Goal: Task Accomplishment & Management: Complete application form

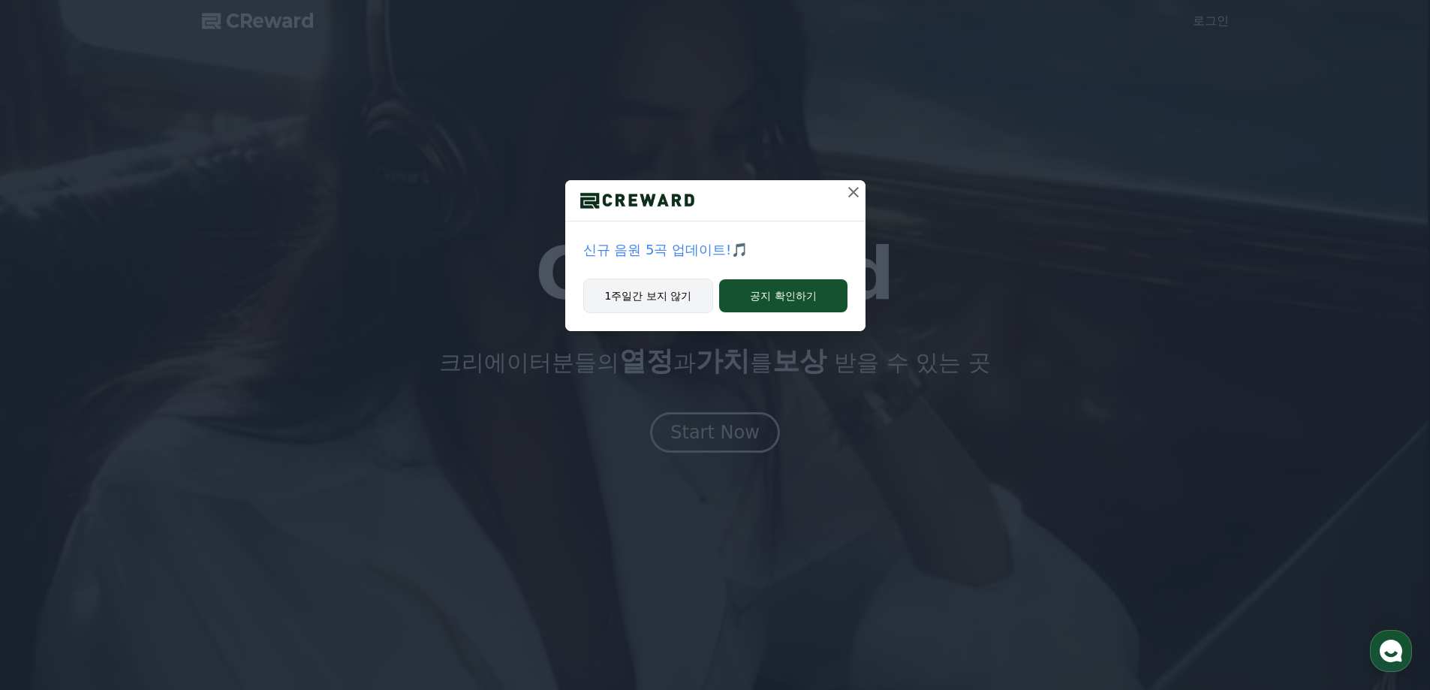
drag, startPoint x: 852, startPoint y: 195, endPoint x: 687, endPoint y: 291, distance: 191.1
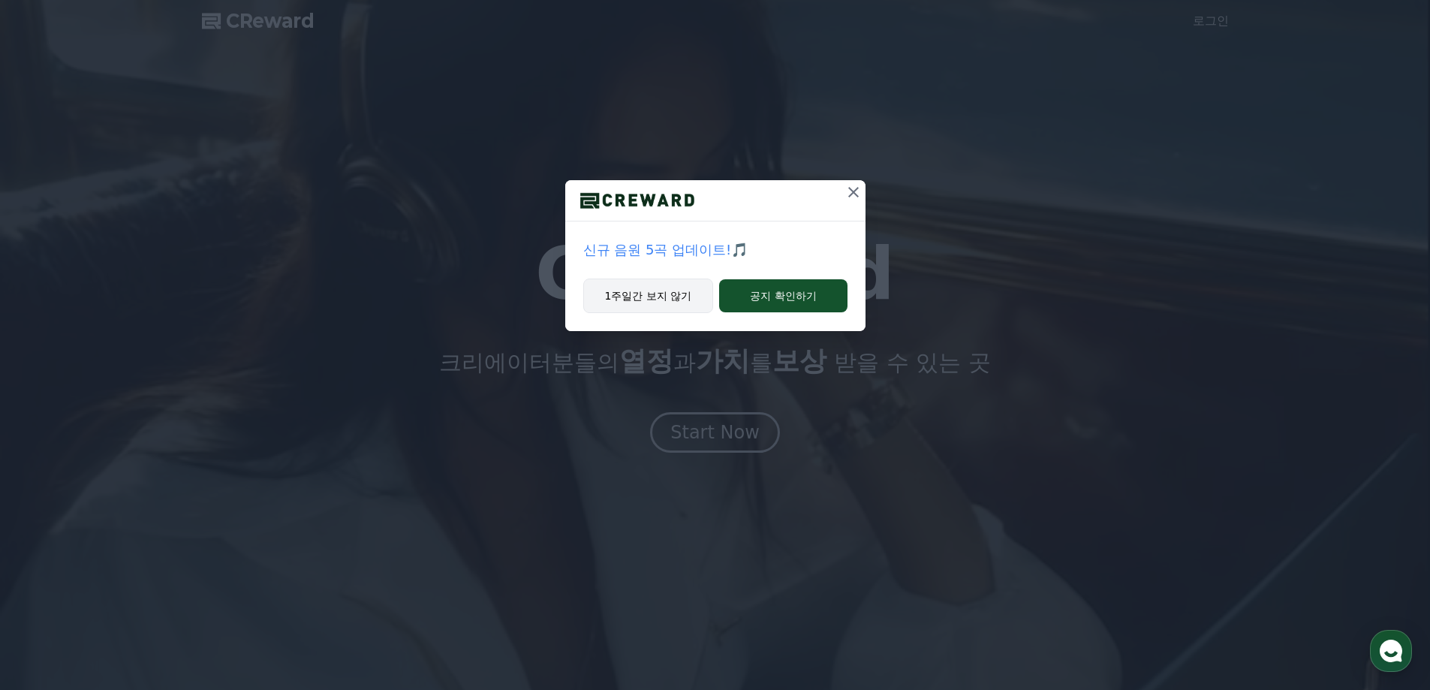
click at [690, 290] on div "신규 음원 5곡 업데이트!🎵 1주일간 보지 않기 공지 확인하기" at bounding box center [715, 255] width 300 height 151
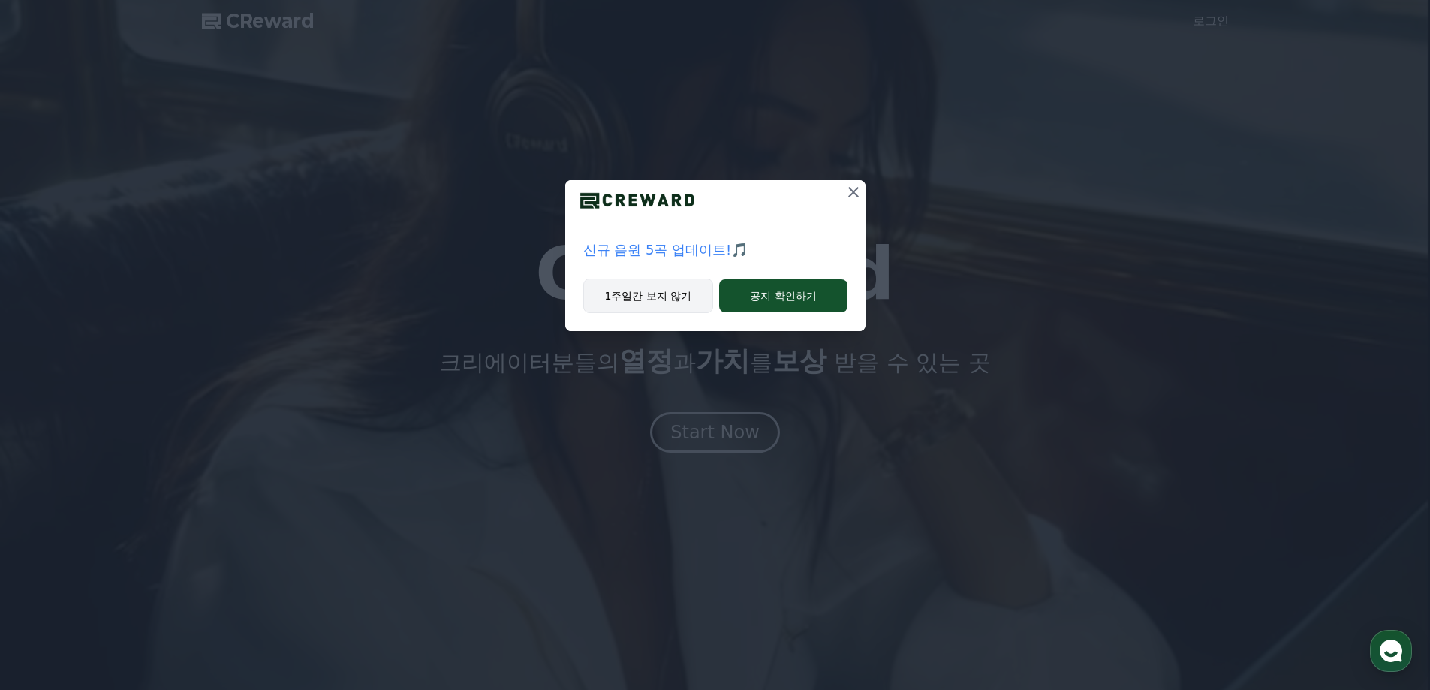
click at [682, 293] on button "1주일간 보지 않기" at bounding box center [648, 296] width 131 height 35
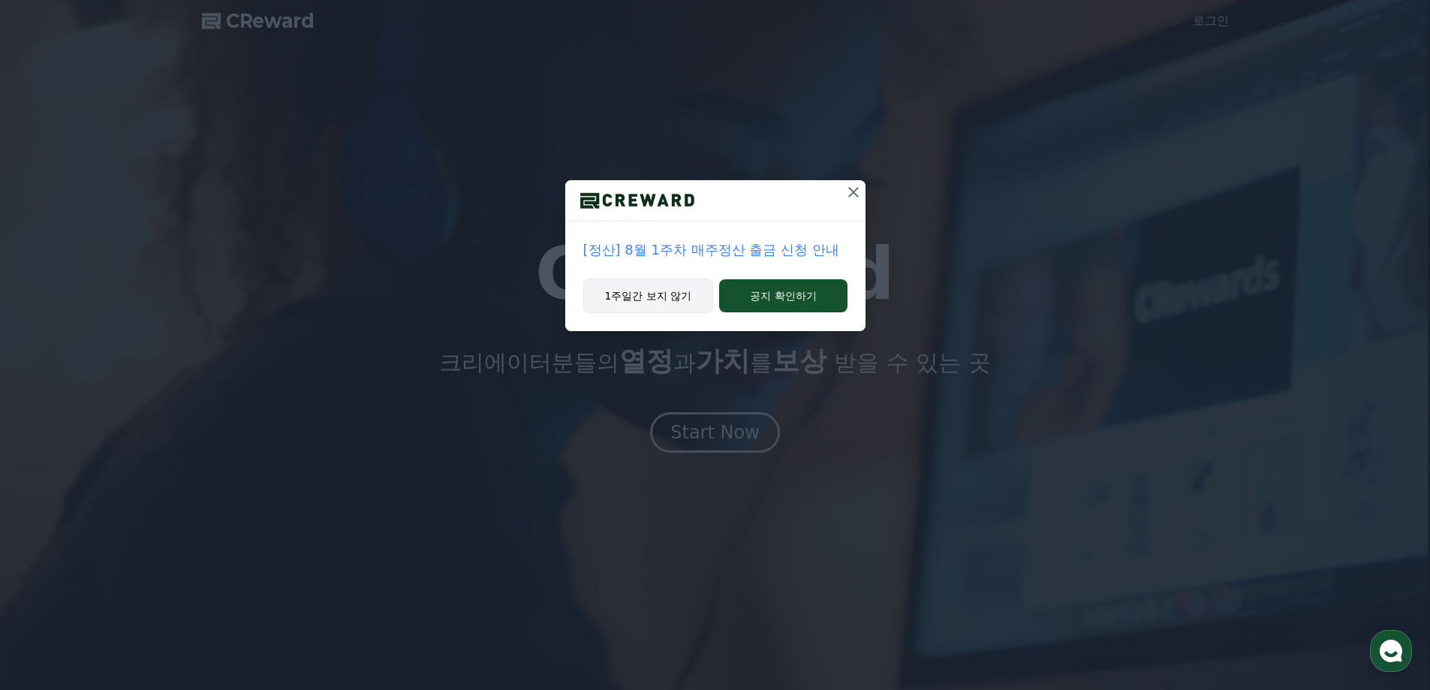
click at [667, 303] on button "1주일간 보지 않기" at bounding box center [648, 296] width 131 height 35
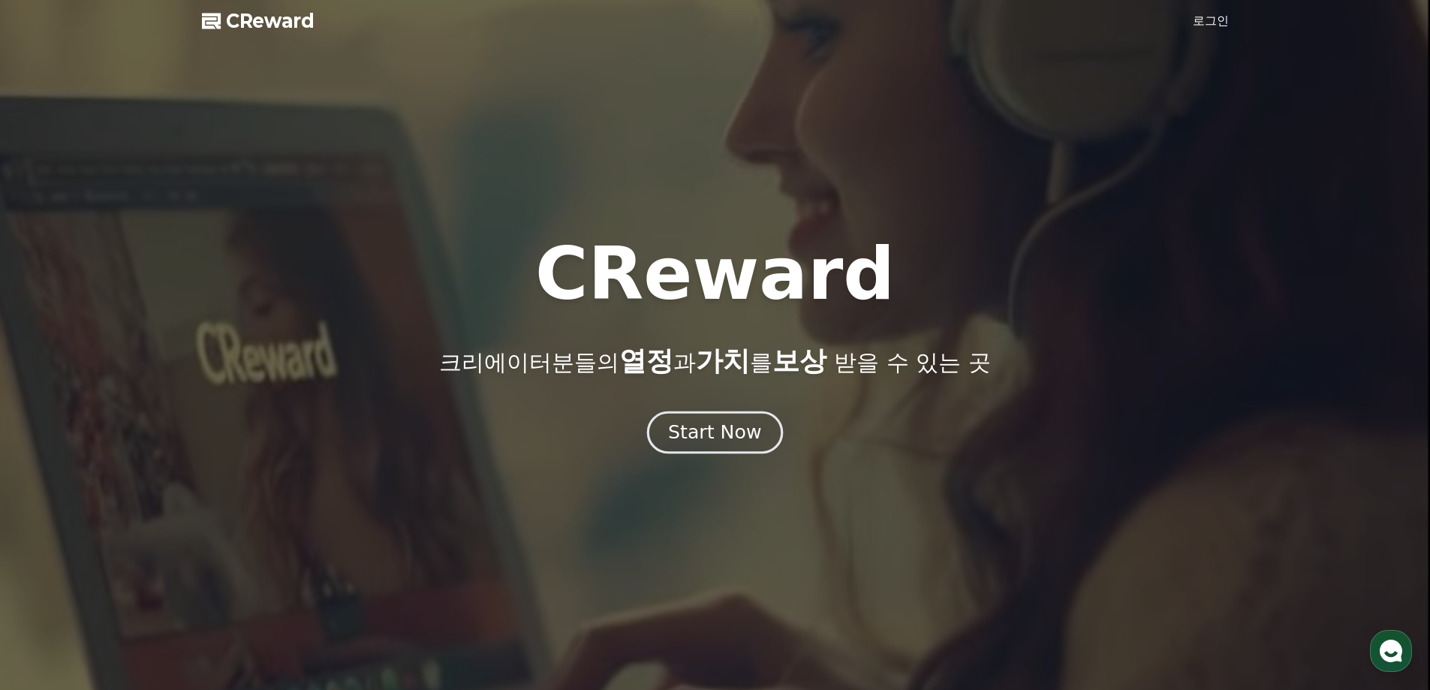
click at [728, 430] on div "Start Now" at bounding box center [714, 433] width 93 height 26
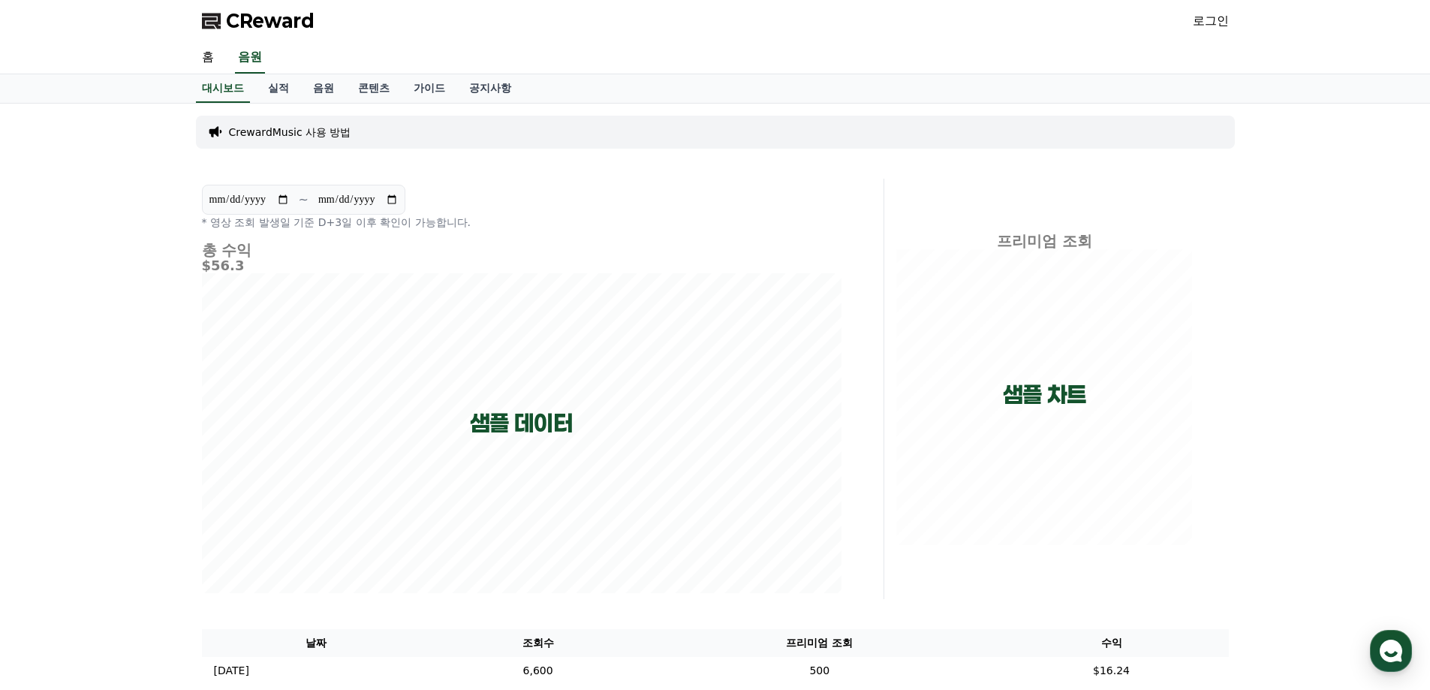
click at [1171, 23] on div "CReward 로그인" at bounding box center [715, 21] width 1051 height 42
click at [1210, 23] on link "로그인" at bounding box center [1211, 21] width 36 height 18
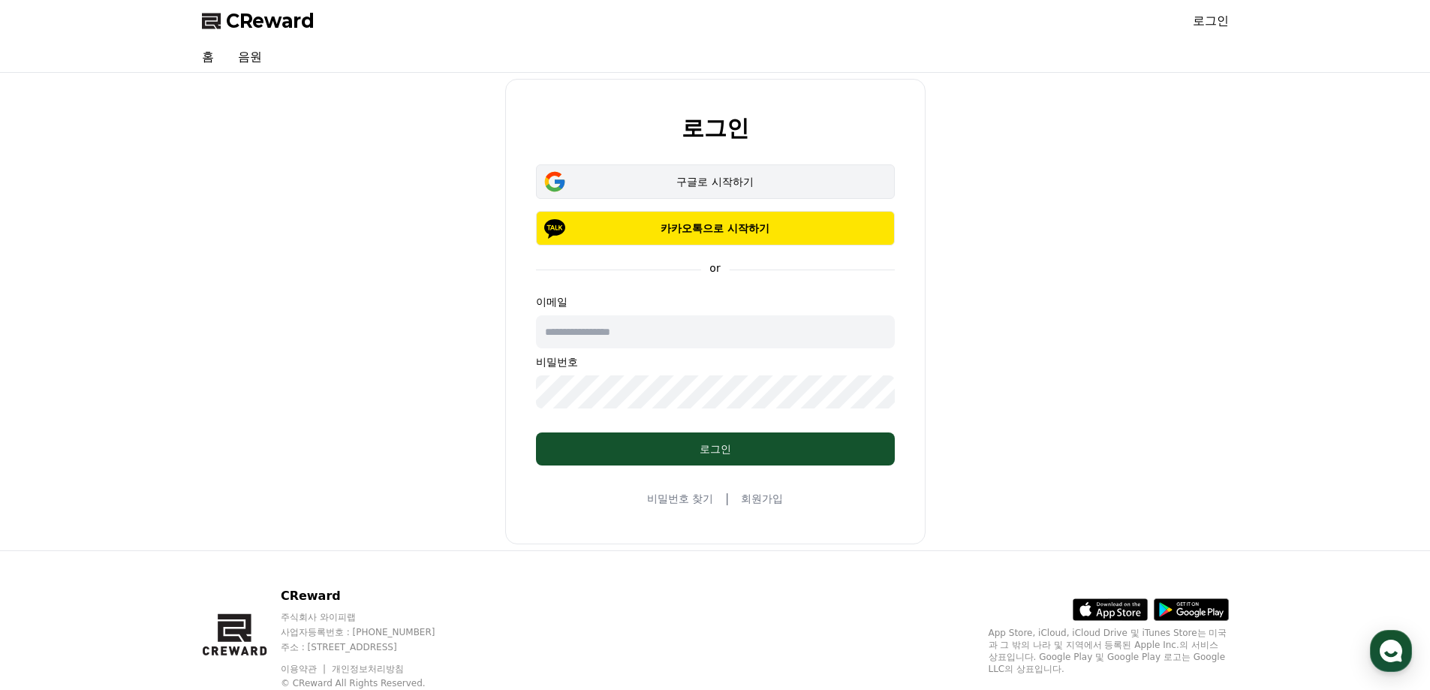
click at [788, 191] on button "구글로 시작하기" at bounding box center [715, 181] width 359 height 35
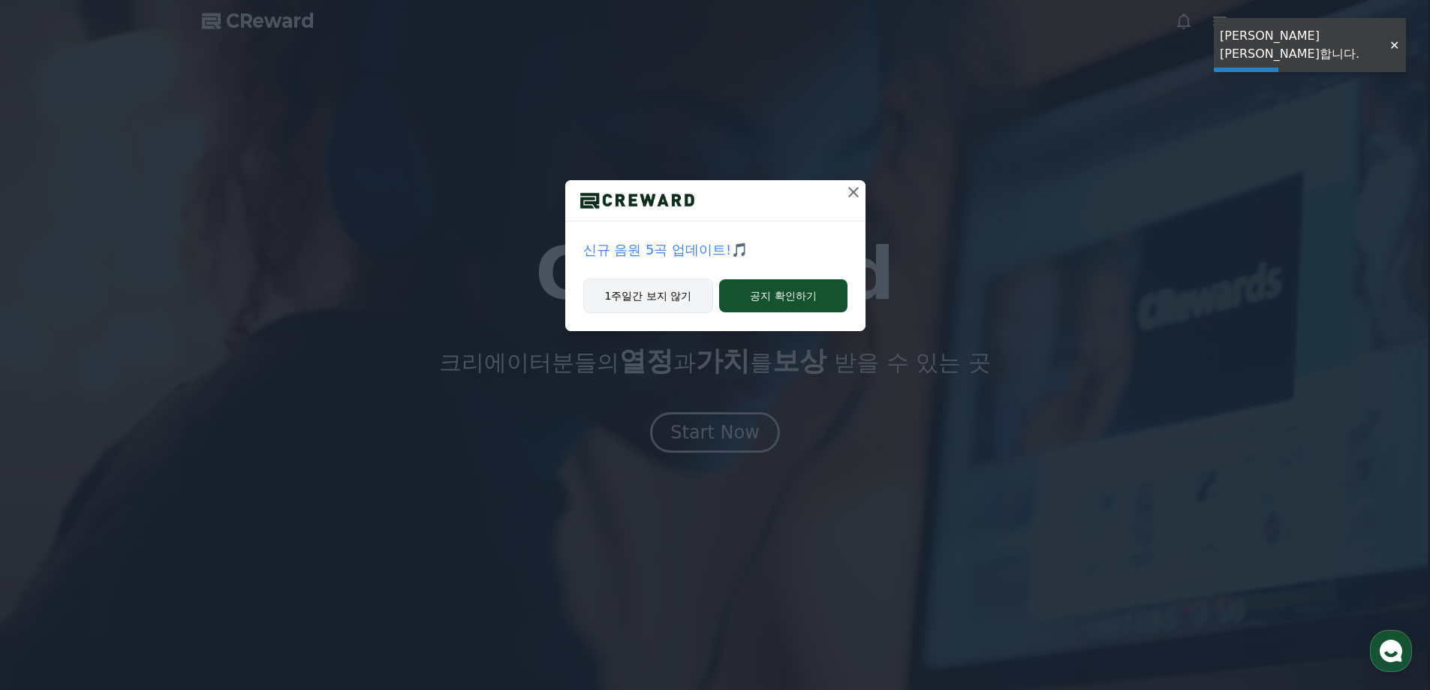
click at [654, 303] on button "1주일간 보지 않기" at bounding box center [648, 296] width 131 height 35
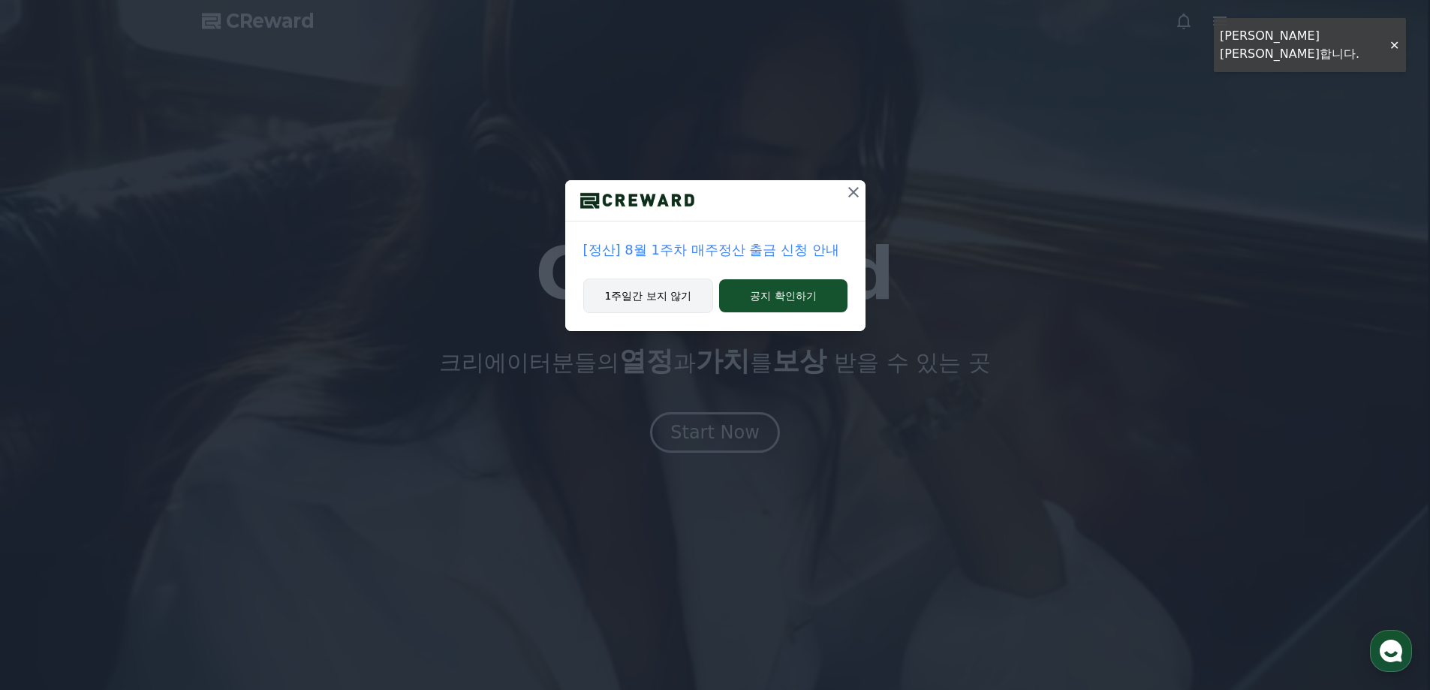
click at [651, 300] on button "1주일간 보지 않기" at bounding box center [648, 296] width 131 height 35
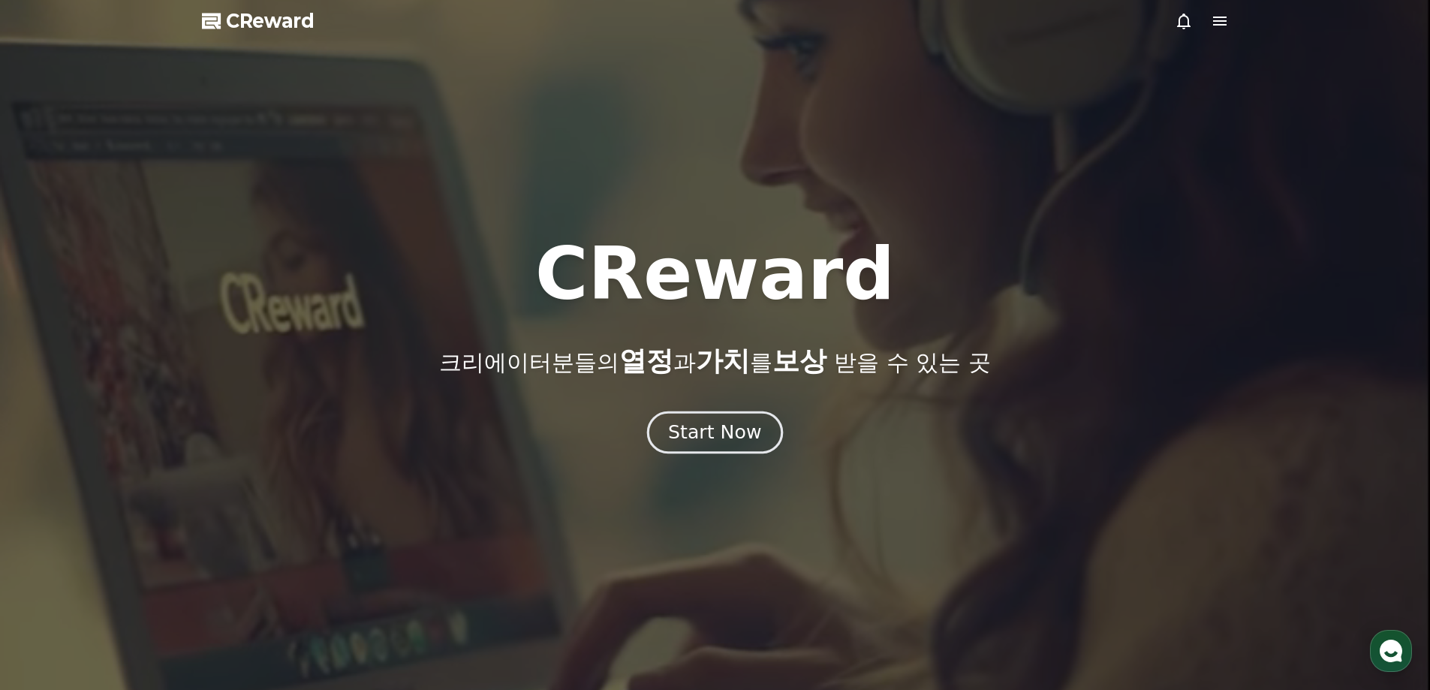
click at [741, 436] on div "Start Now" at bounding box center [714, 433] width 93 height 26
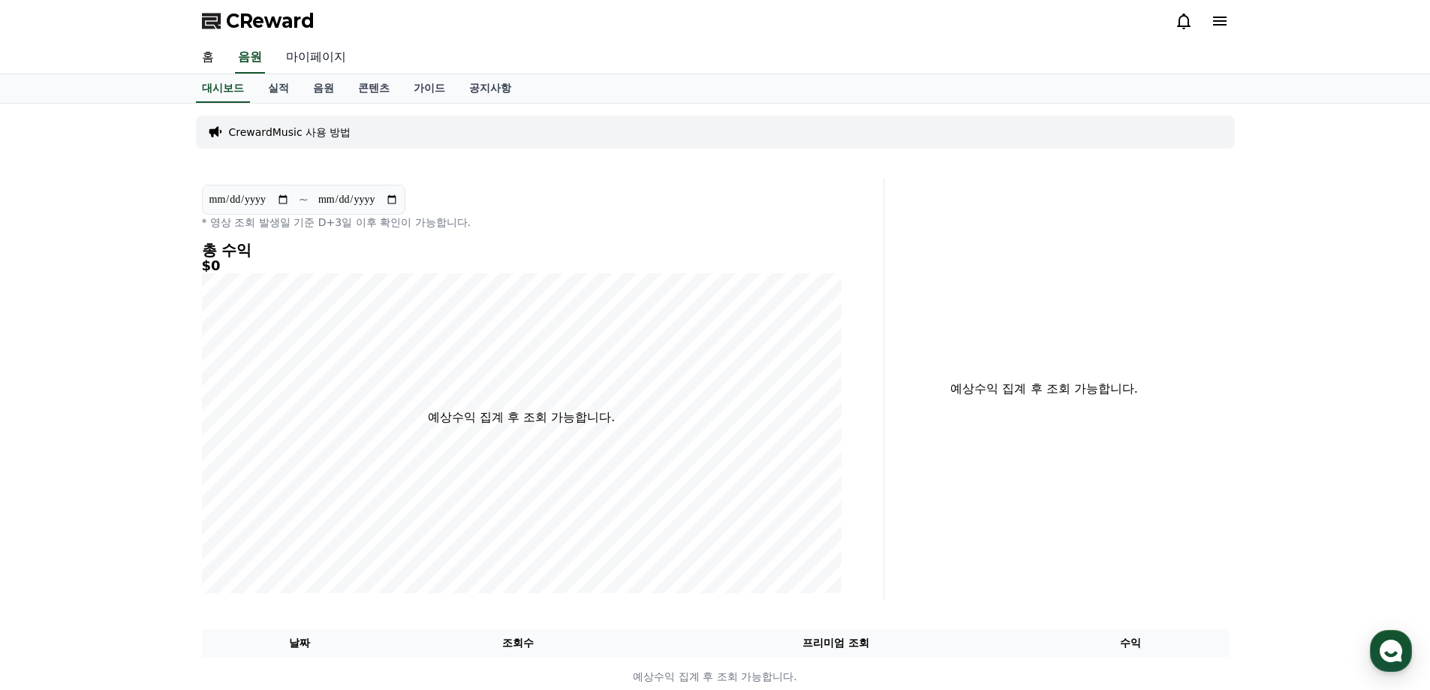
click at [315, 58] on link "마이페이지" at bounding box center [316, 58] width 84 height 32
select select "**********"
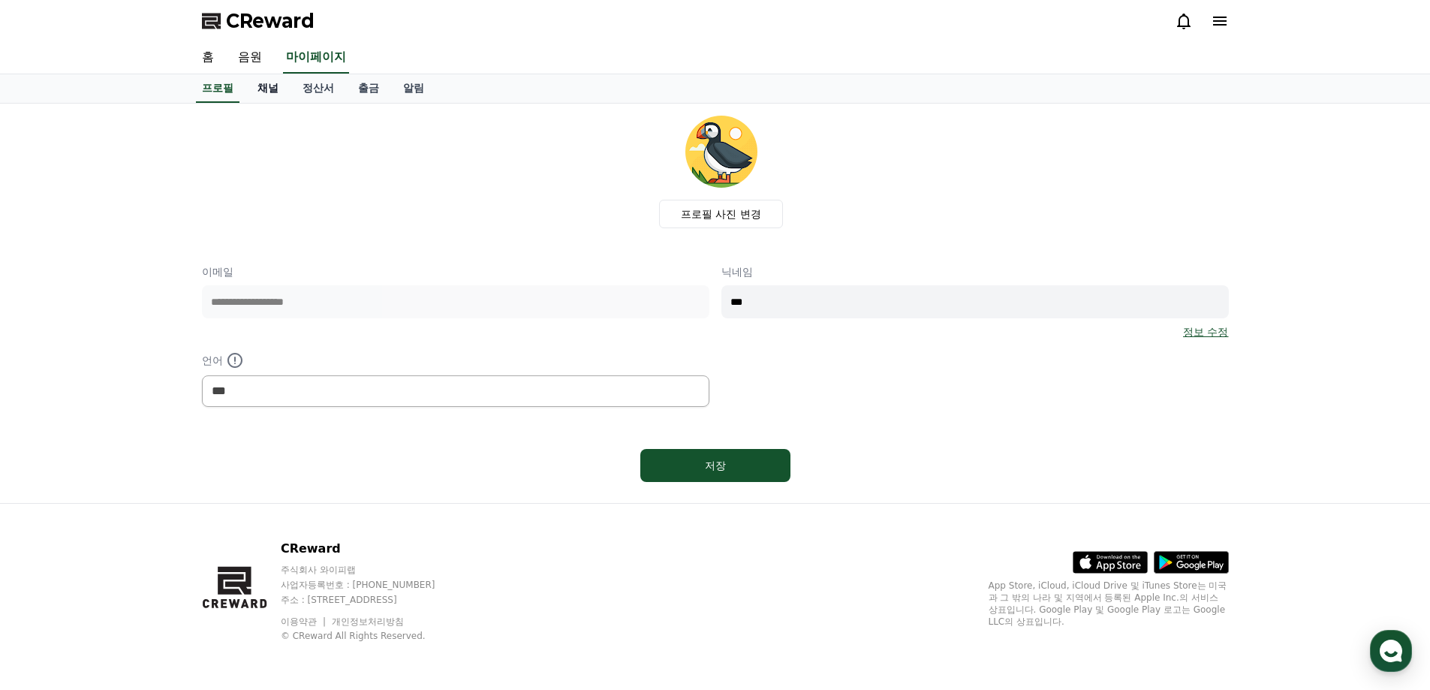
click at [274, 95] on link "채널" at bounding box center [268, 88] width 45 height 29
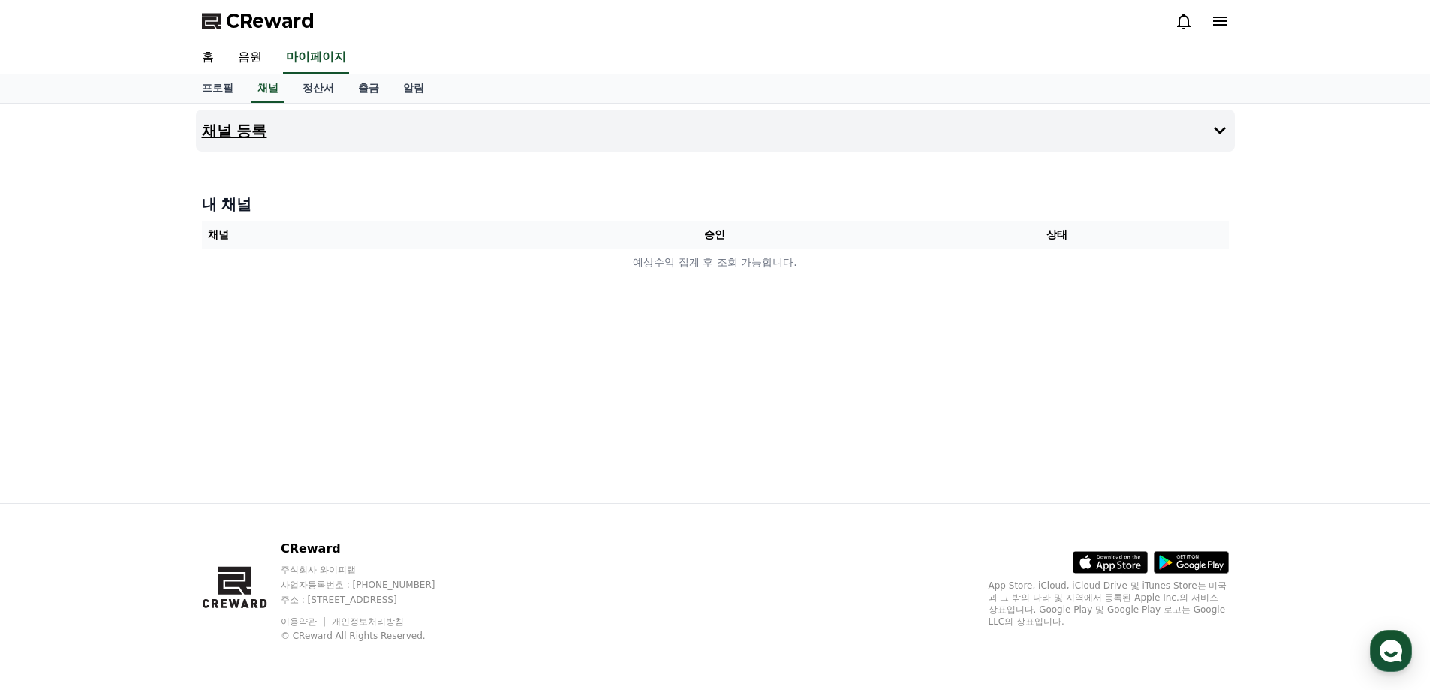
click at [256, 128] on h4 "채널 등록" at bounding box center [234, 130] width 65 height 17
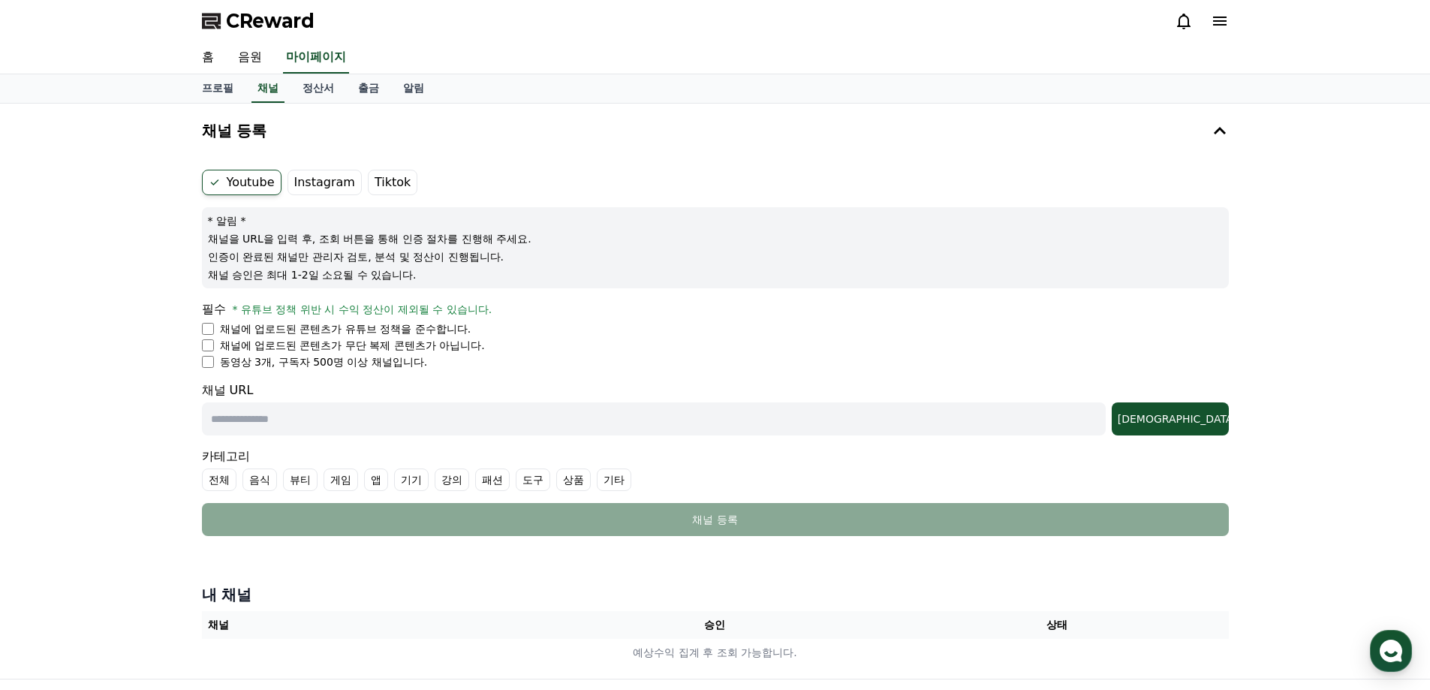
click at [214, 350] on li "채널에 업로드된 콘텐츠가 무단 복제 콘텐츠가 아닙니다." at bounding box center [715, 345] width 1027 height 15
click at [307, 417] on input "text" at bounding box center [654, 418] width 904 height 33
drag, startPoint x: 423, startPoint y: 435, endPoint x: 423, endPoint y: 426, distance: 9.8
click at [422, 436] on form "Youtube Instagram Tiktok * 알림 * 채널을 URL을 입력 후, 조회 버튼을 통해 인증 절차를 진행해 주세요. 인증이 완료…" at bounding box center [715, 353] width 1027 height 366
click at [427, 424] on input "text" at bounding box center [654, 418] width 904 height 33
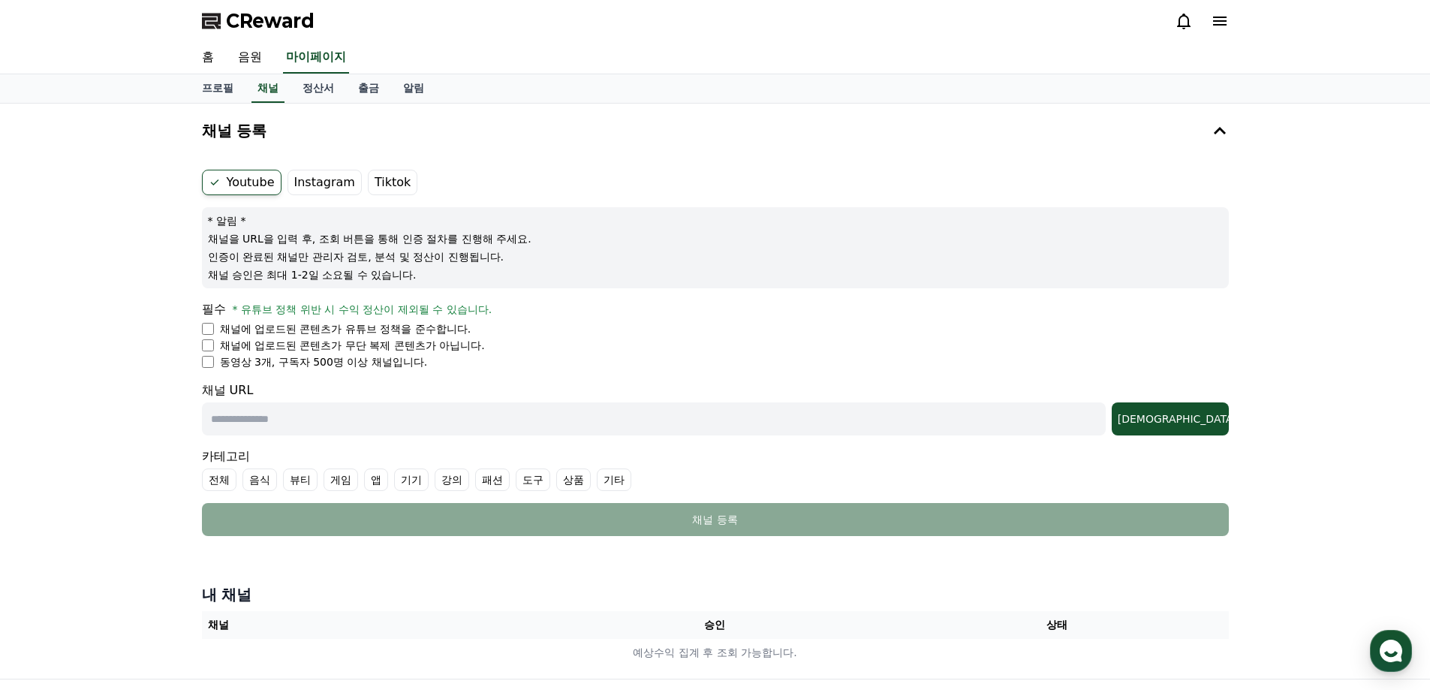
paste input "**********"
click at [1192, 420] on div "[DEMOGRAPHIC_DATA]" at bounding box center [1170, 418] width 105 height 15
drag, startPoint x: 450, startPoint y: 426, endPoint x: 106, endPoint y: 437, distance: 344.1
click at [16, 438] on div "**********" at bounding box center [715, 391] width 1430 height 575
paste input "**********"
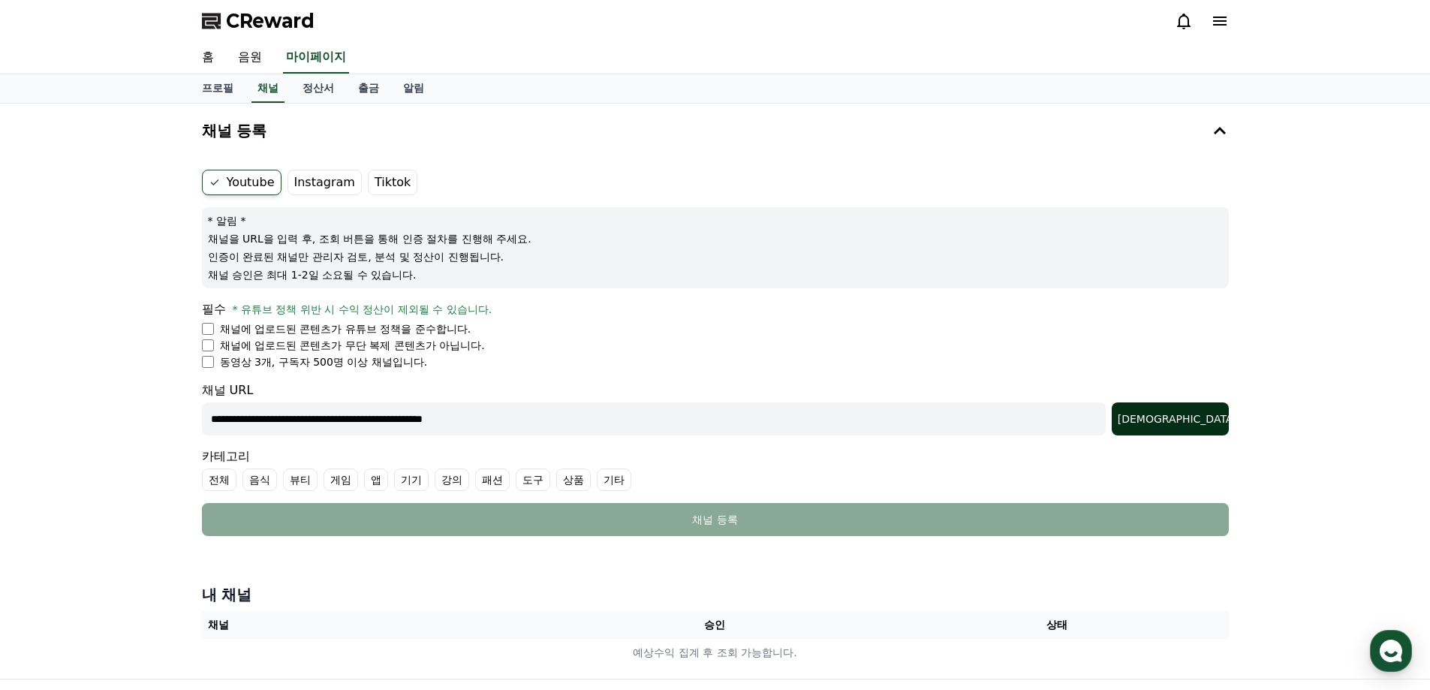
type input "**********"
click at [1211, 416] on div "[DEMOGRAPHIC_DATA]" at bounding box center [1170, 418] width 105 height 15
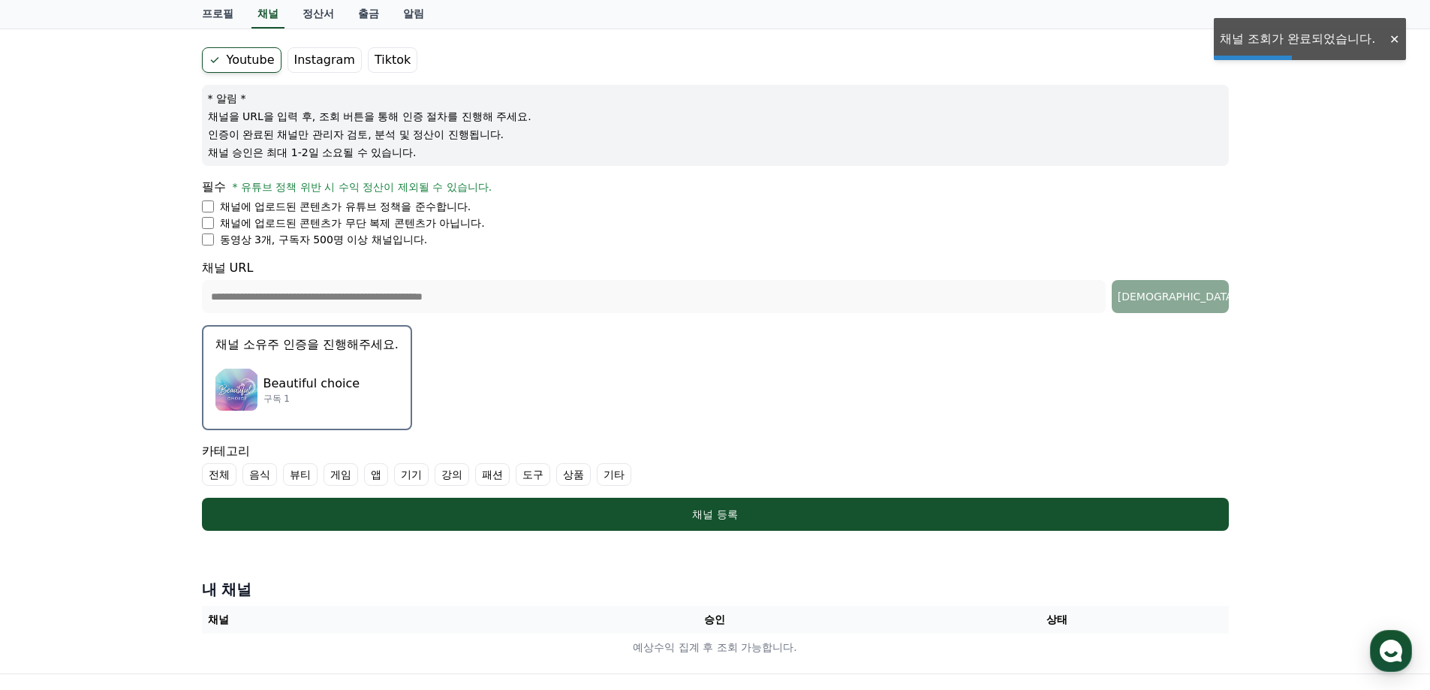
scroll to position [150, 0]
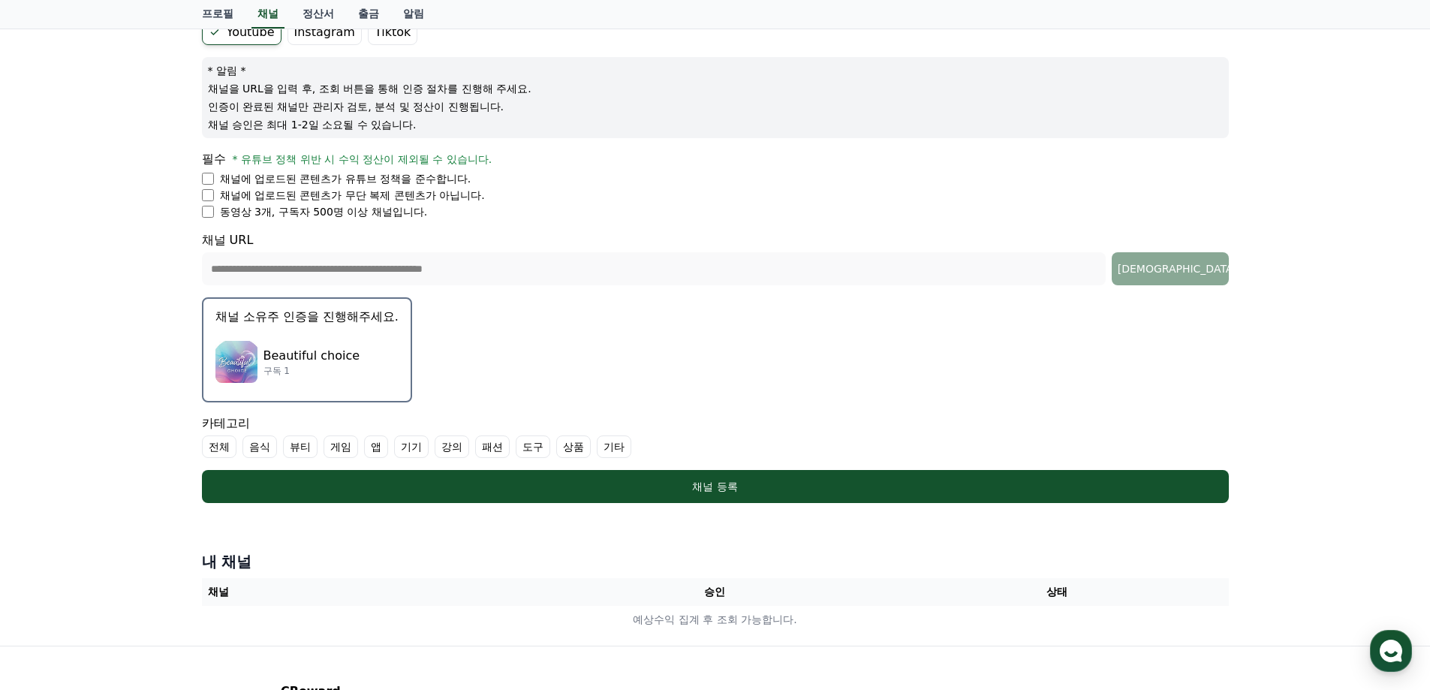
click at [301, 448] on label "뷰티" at bounding box center [300, 446] width 35 height 23
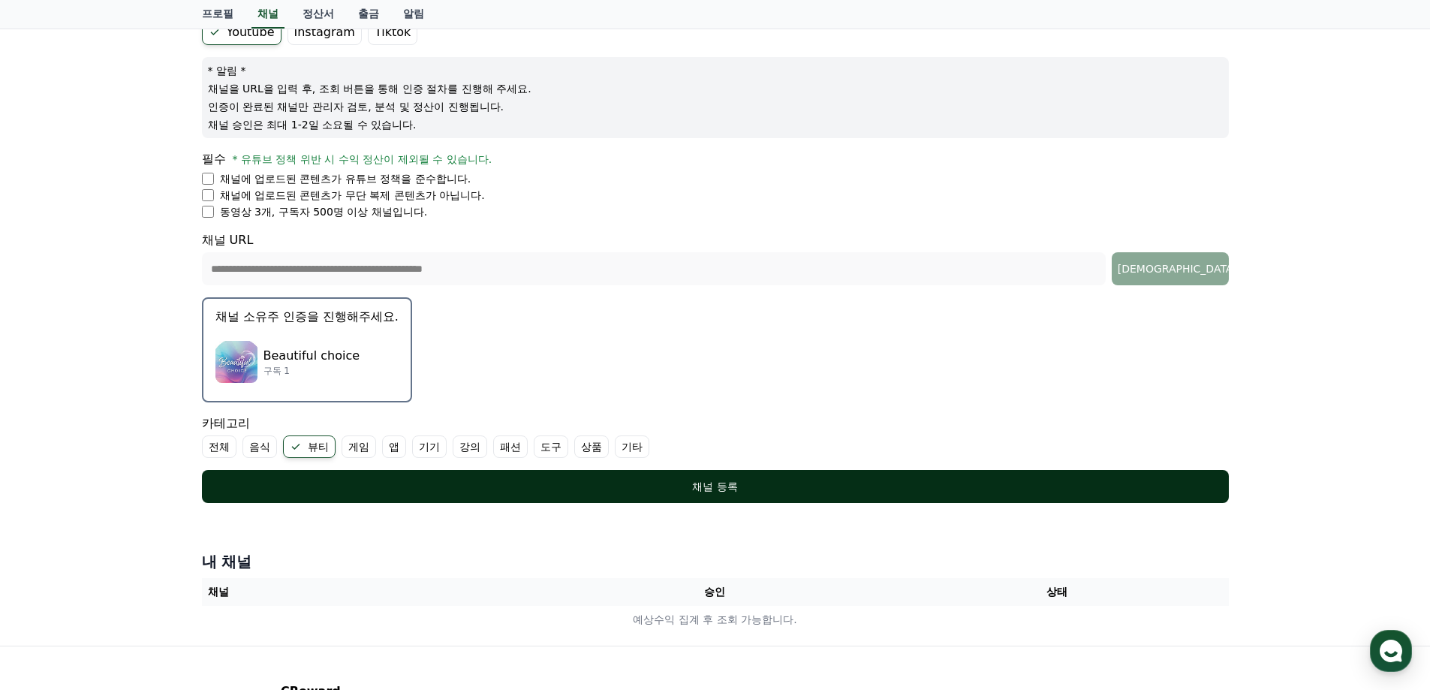
click at [417, 491] on div "채널 등록" at bounding box center [715, 486] width 967 height 15
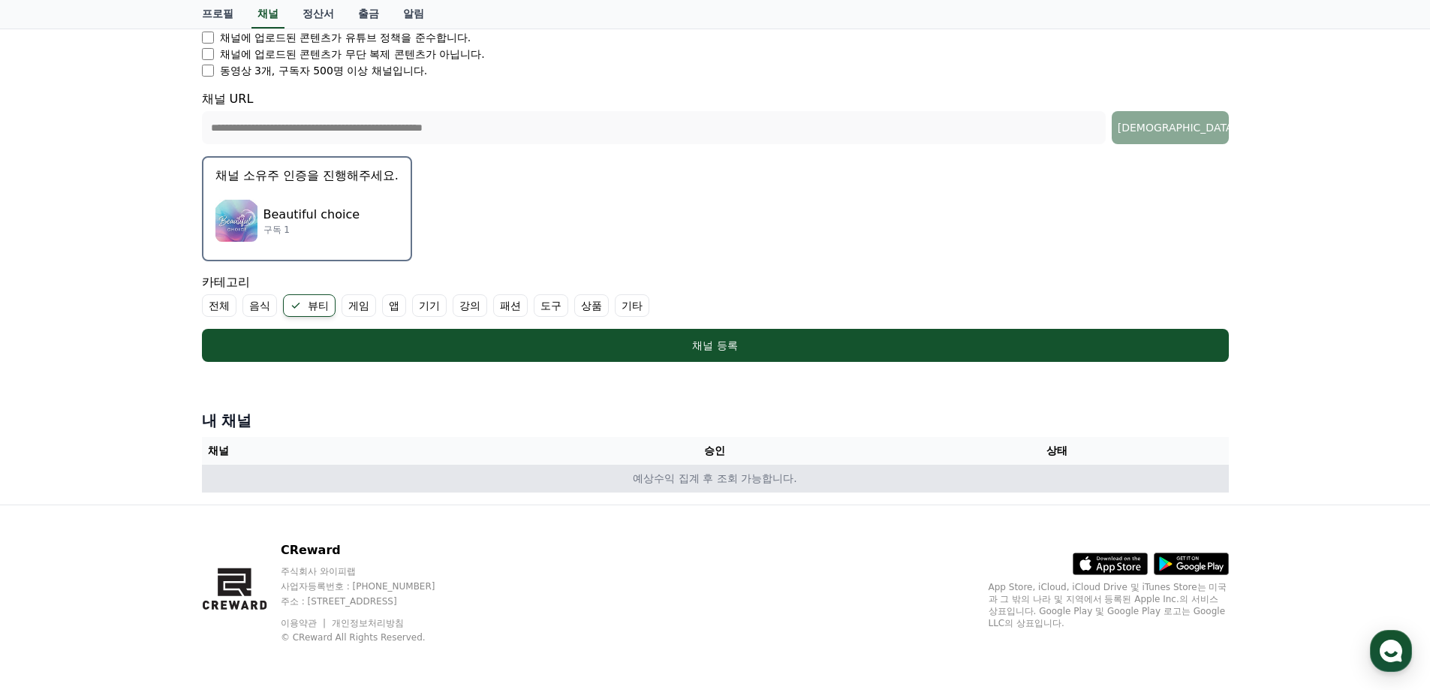
scroll to position [293, 0]
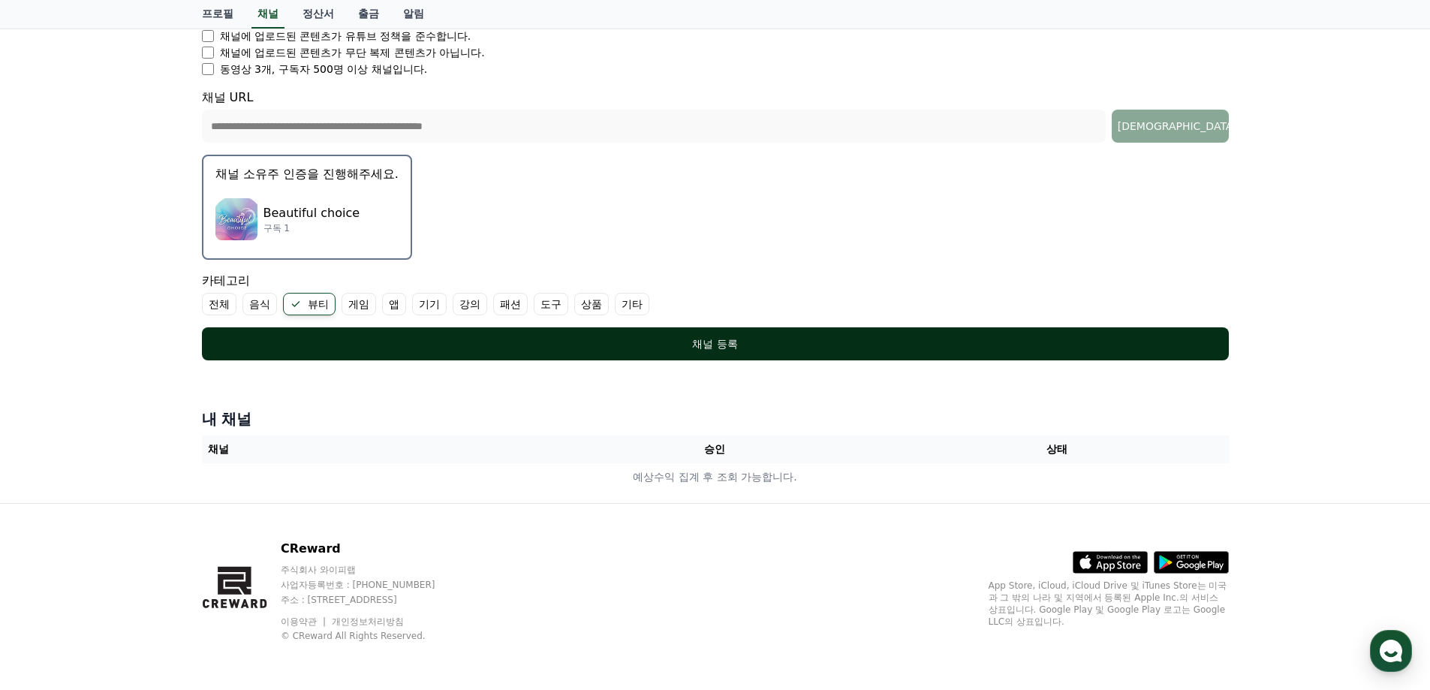
click at [679, 339] on div "채널 등록" at bounding box center [715, 343] width 967 height 15
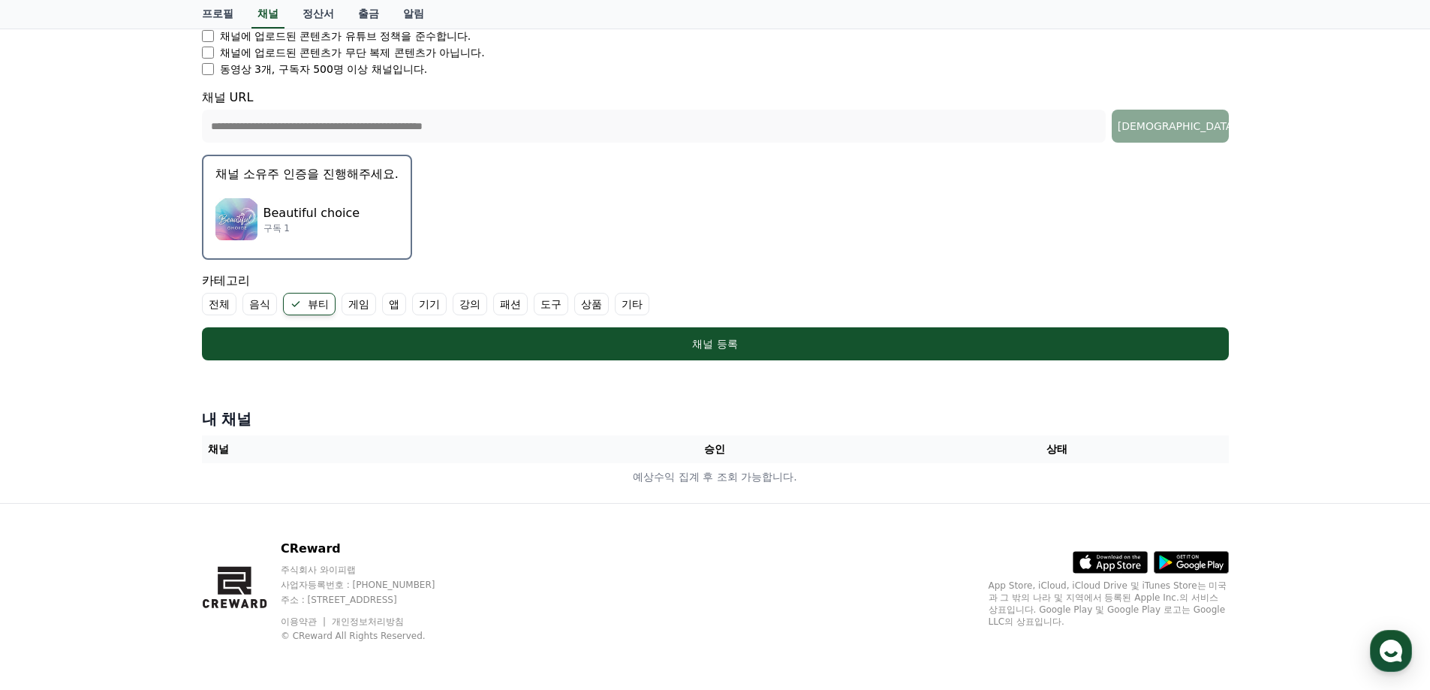
click at [311, 219] on p "Beautiful choice" at bounding box center [312, 213] width 97 height 18
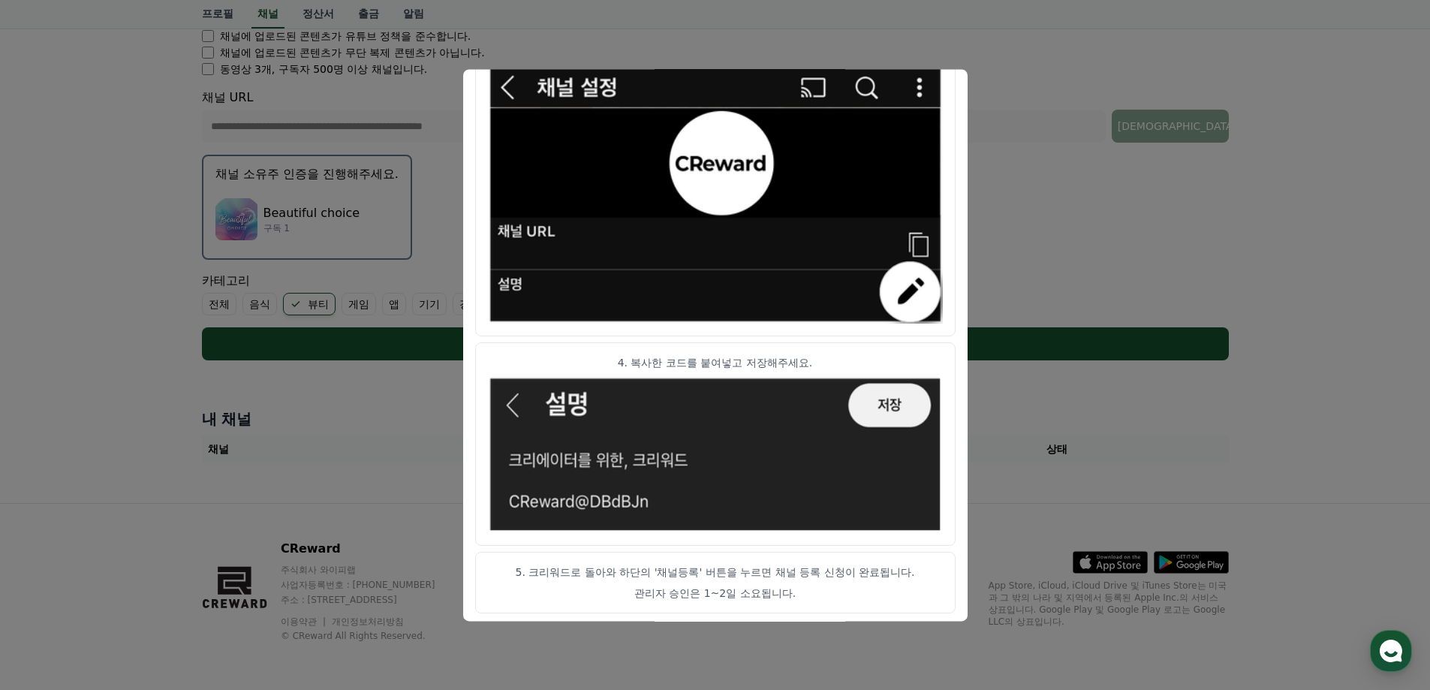
scroll to position [744, 0]
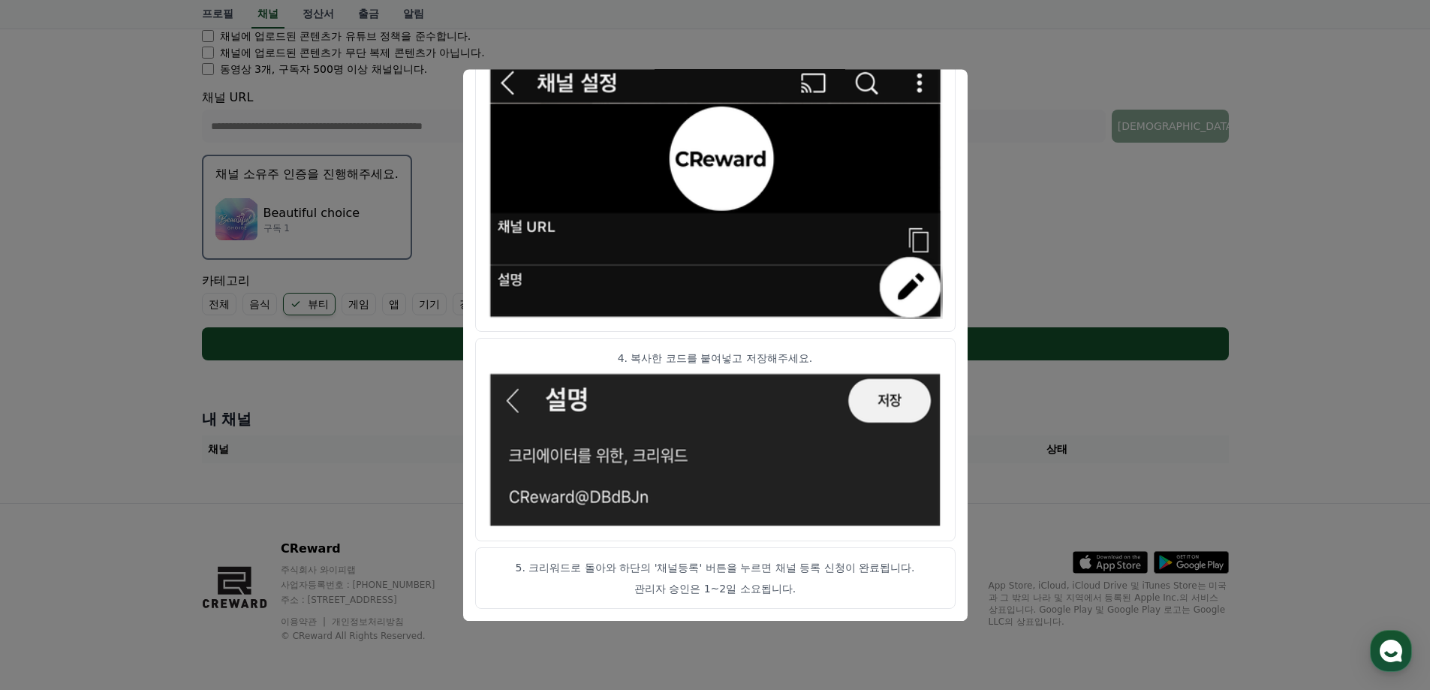
drag, startPoint x: 324, startPoint y: 400, endPoint x: 499, endPoint y: 316, distance: 193.4
click at [325, 400] on button "close modal" at bounding box center [715, 345] width 1430 height 690
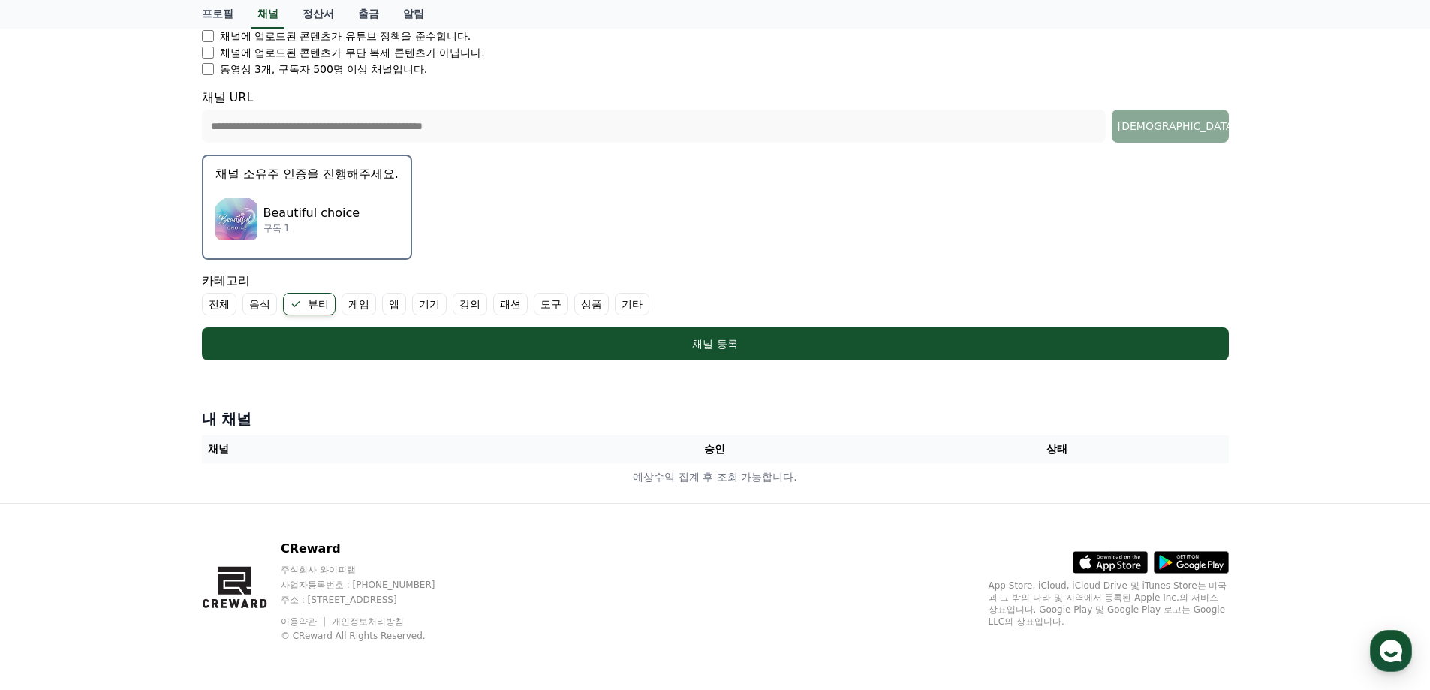
click at [359, 202] on div "Beautiful choice 구독 1" at bounding box center [306, 219] width 183 height 60
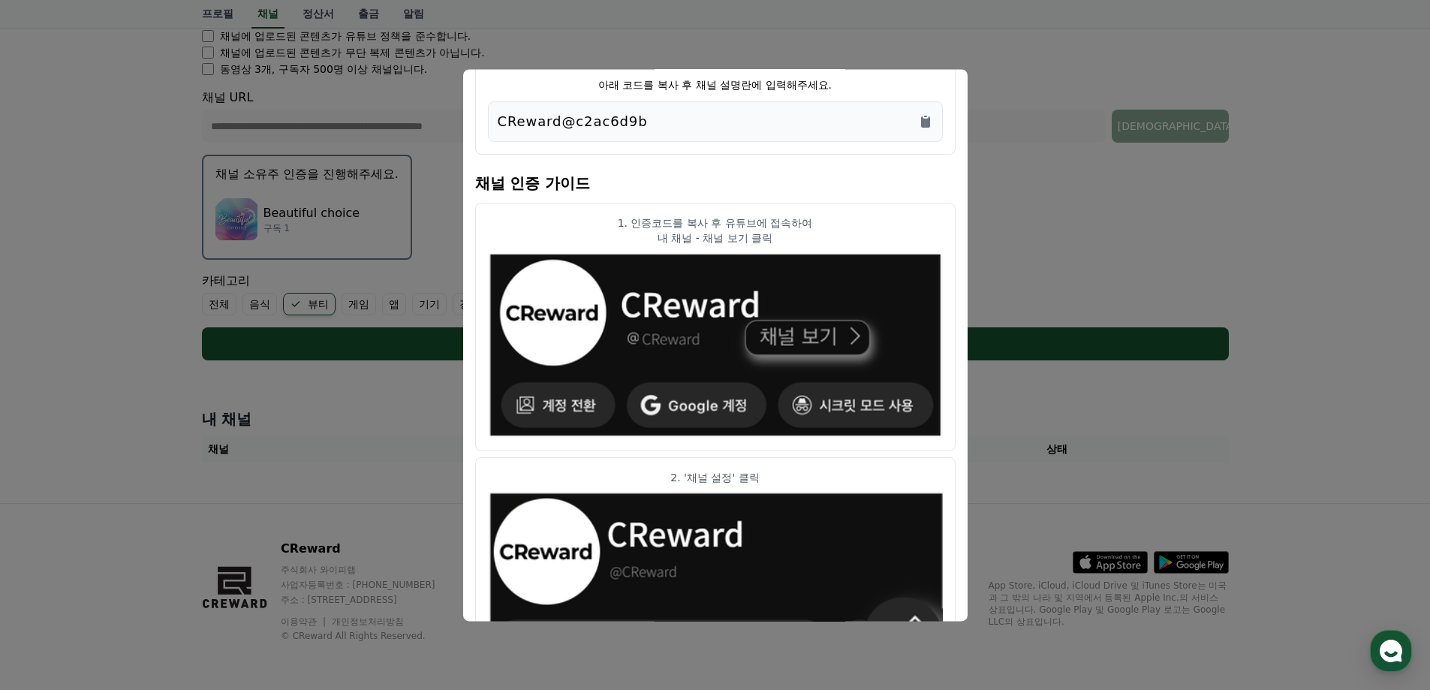
scroll to position [75, 0]
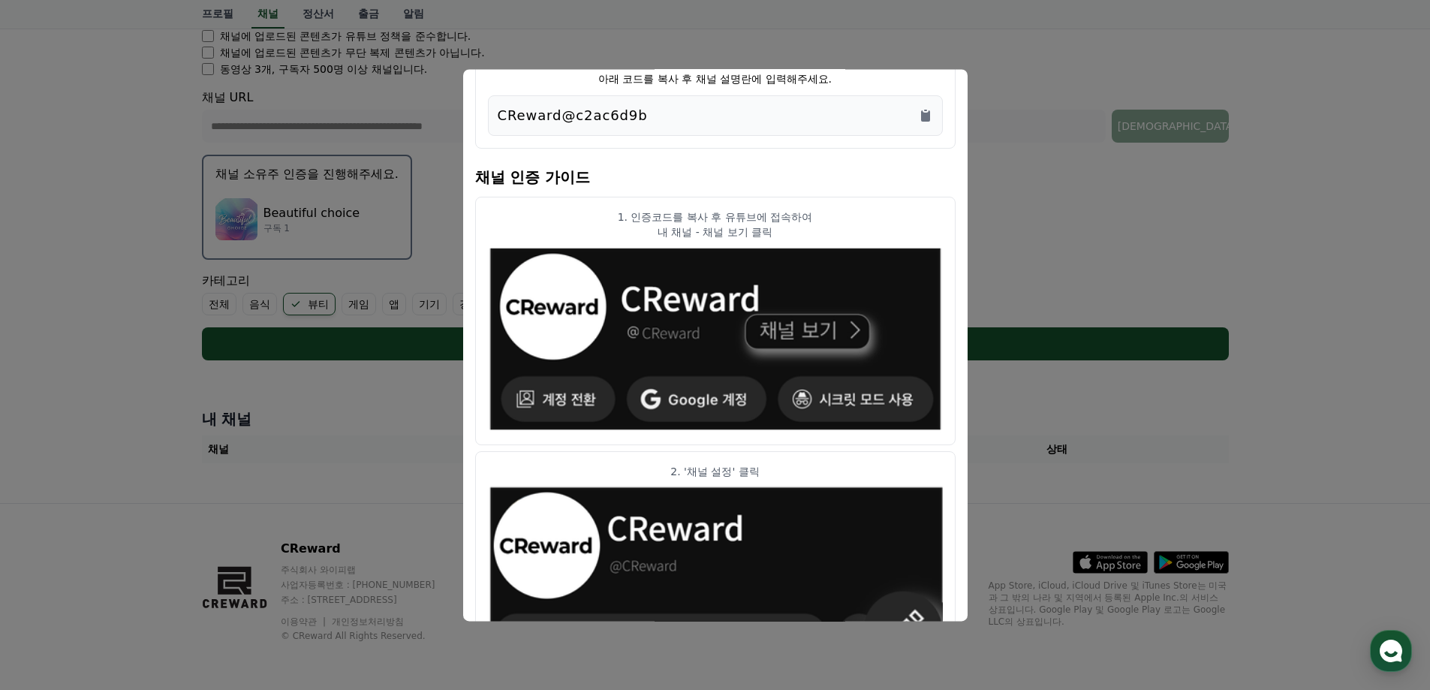
click at [936, 109] on div "CReward@c2ac6d9b" at bounding box center [715, 115] width 455 height 41
click at [927, 111] on icon "Copy to clipboard" at bounding box center [925, 115] width 15 height 15
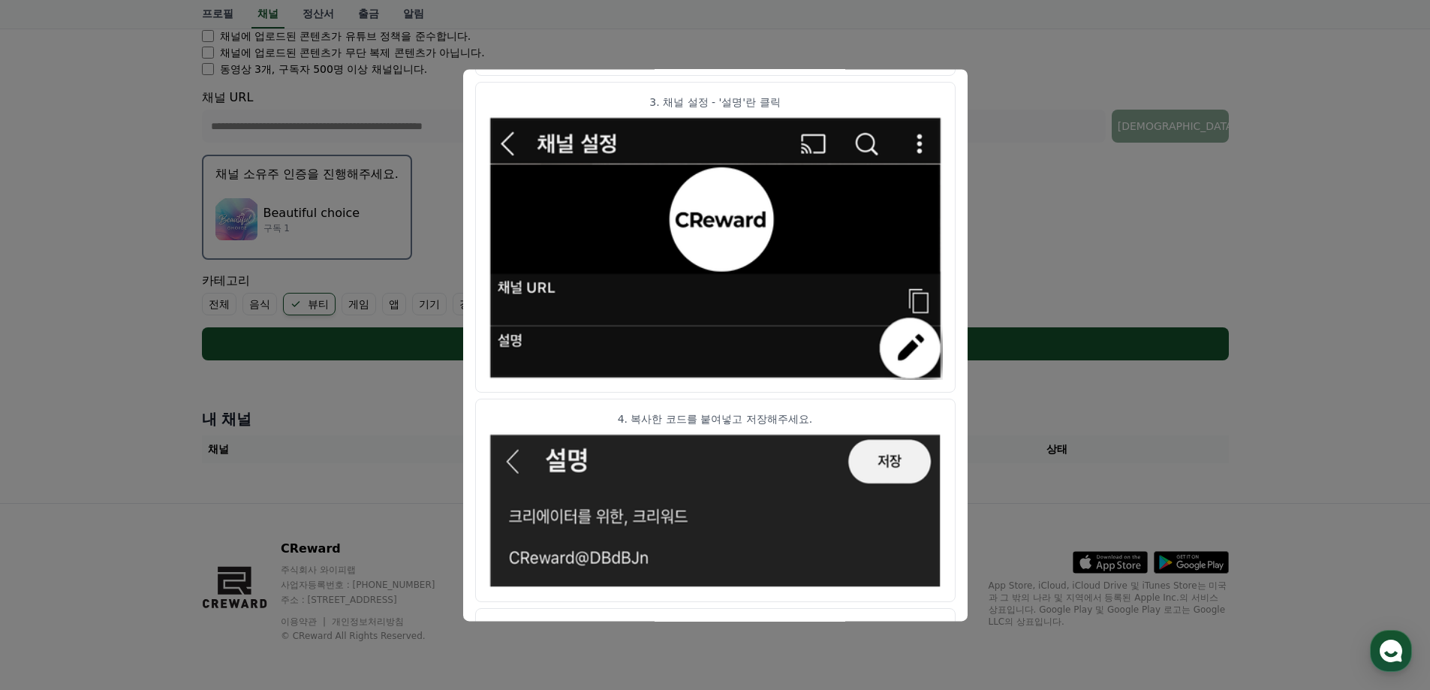
scroll to position [744, 0]
